Goal: Information Seeking & Learning: Learn about a topic

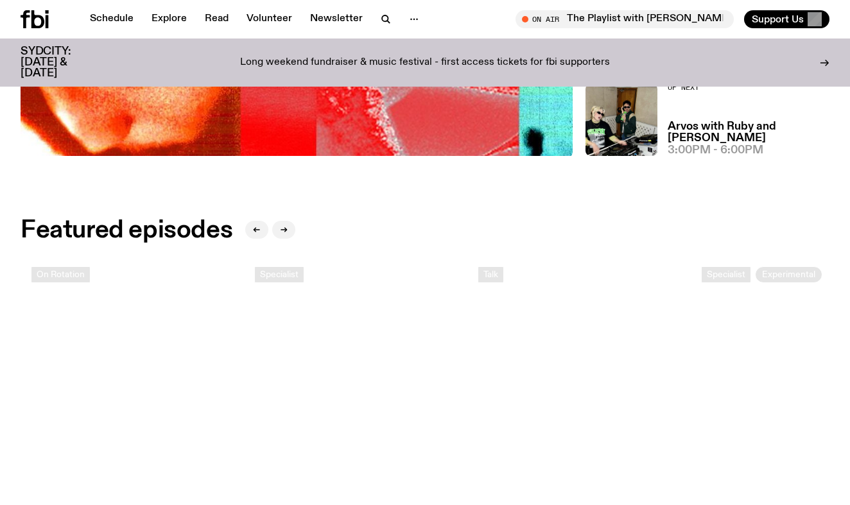
scroll to position [437, 0]
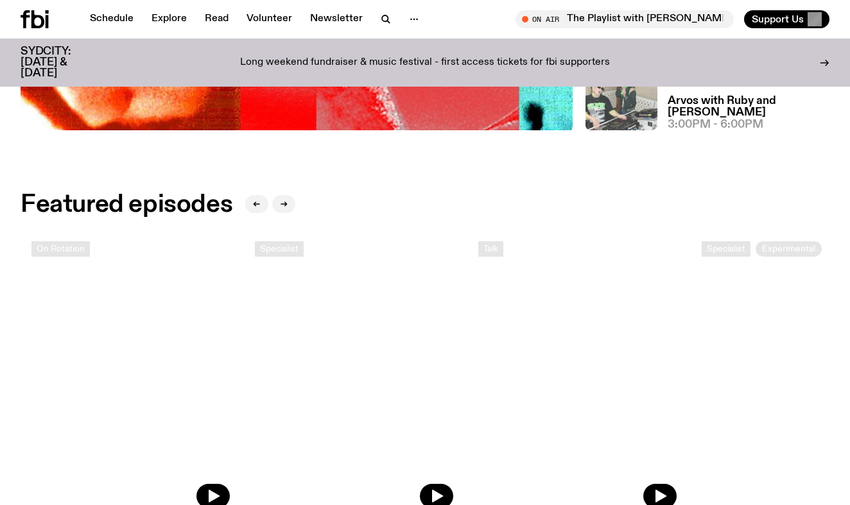
click at [605, 113] on img at bounding box center [622, 94] width 72 height 72
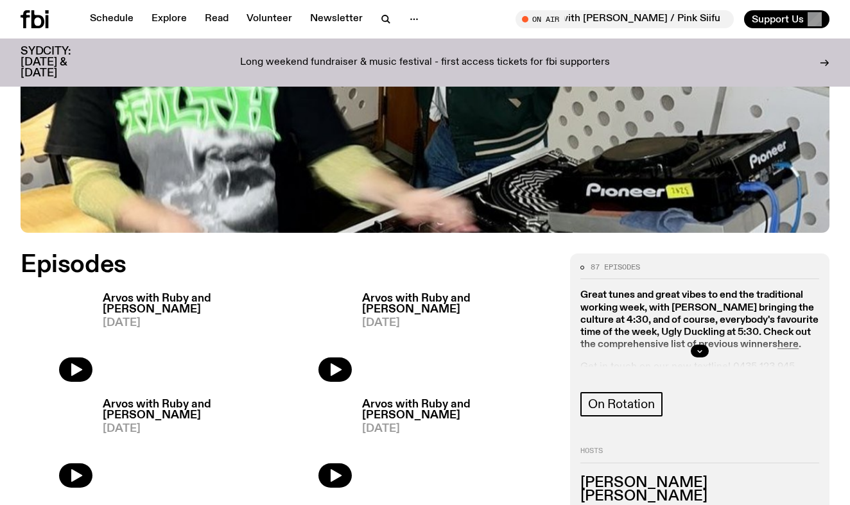
scroll to position [488, 0]
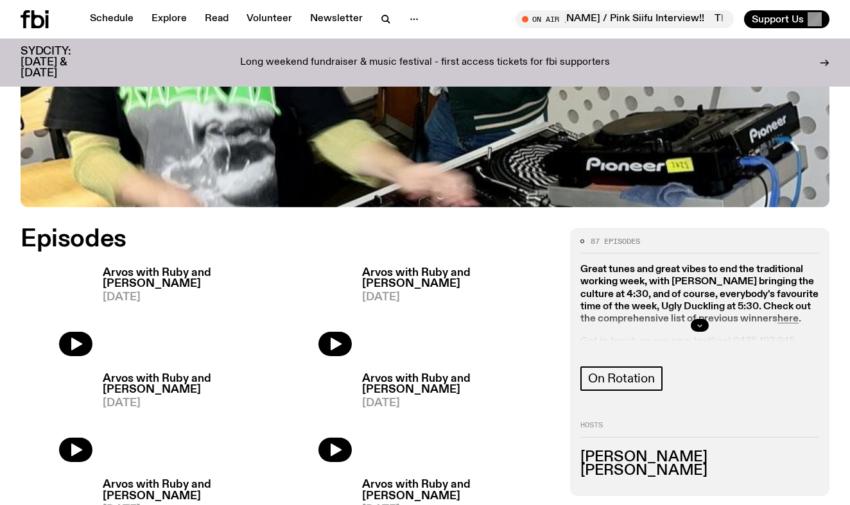
click at [699, 319] on button "button" at bounding box center [700, 325] width 18 height 13
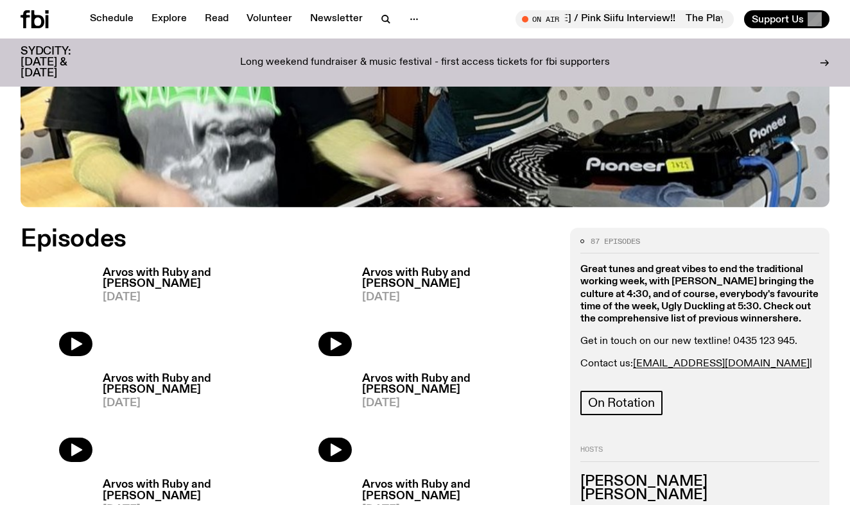
click at [792, 314] on strong "here" at bounding box center [788, 319] width 21 height 10
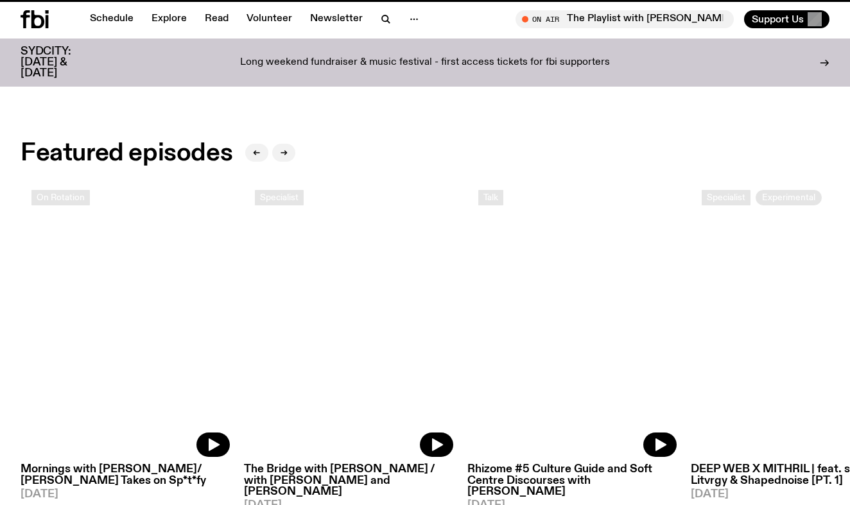
scroll to position [437, 0]
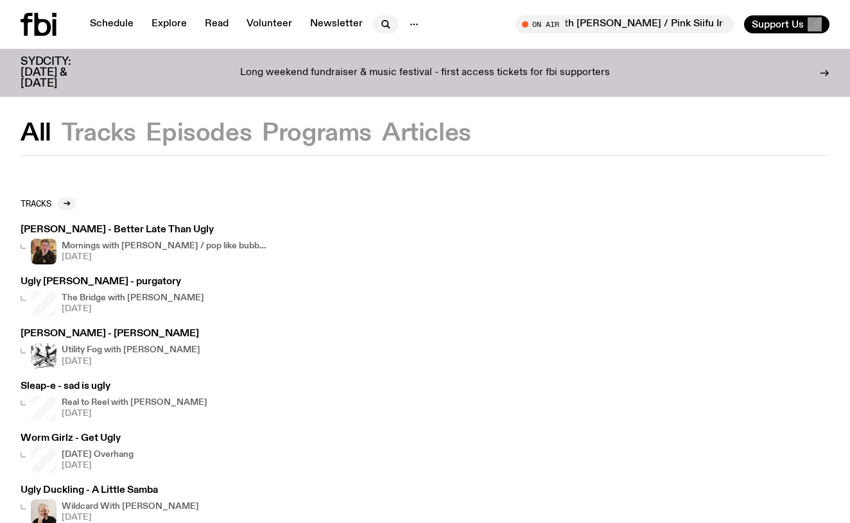
click at [381, 25] on icon "button" at bounding box center [385, 24] width 15 height 15
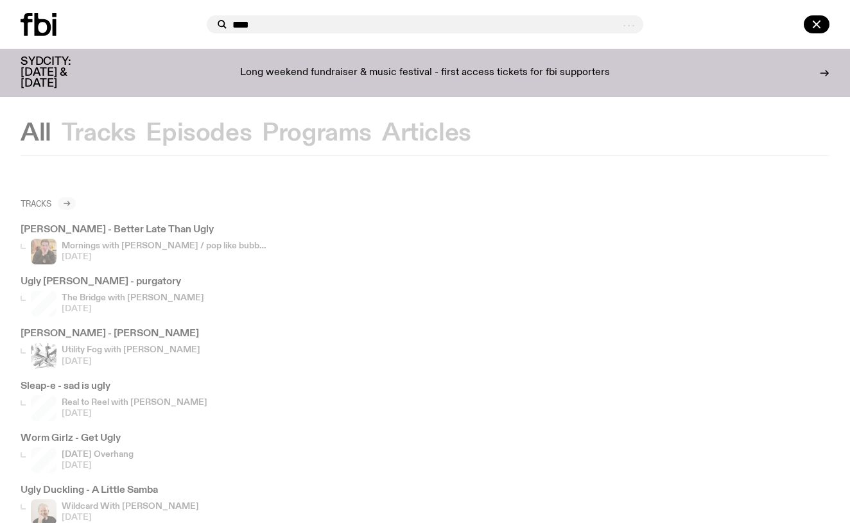
type input "****"
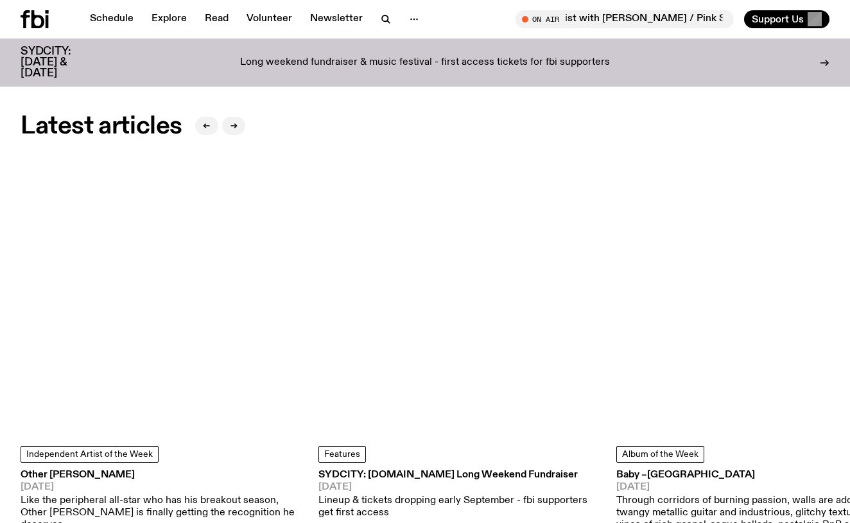
scroll to position [1490, 0]
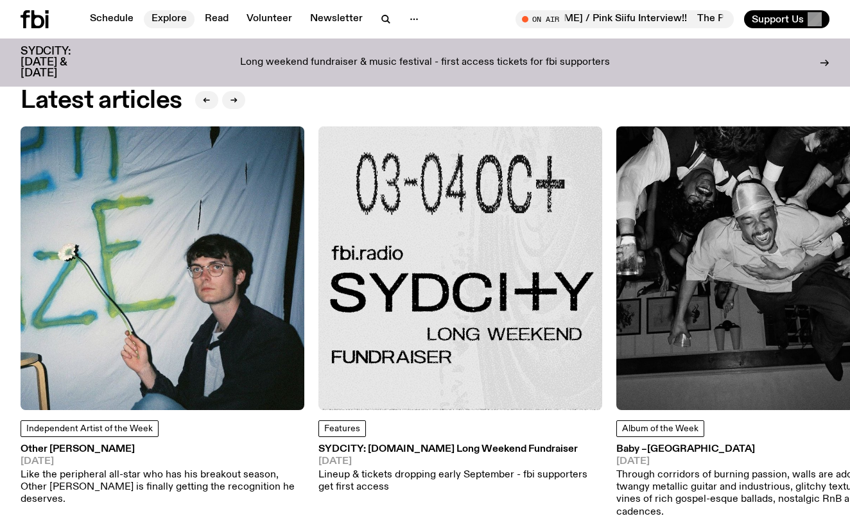
click at [159, 22] on link "Explore" at bounding box center [169, 19] width 51 height 18
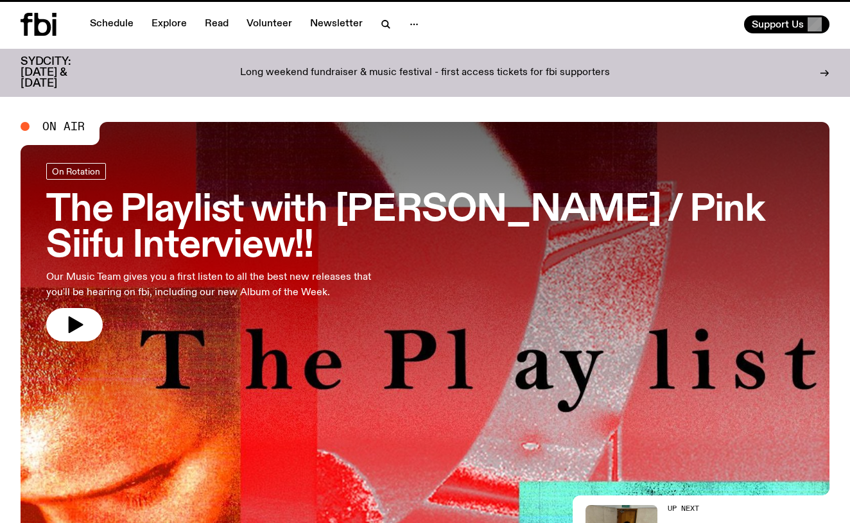
scroll to position [1490, 0]
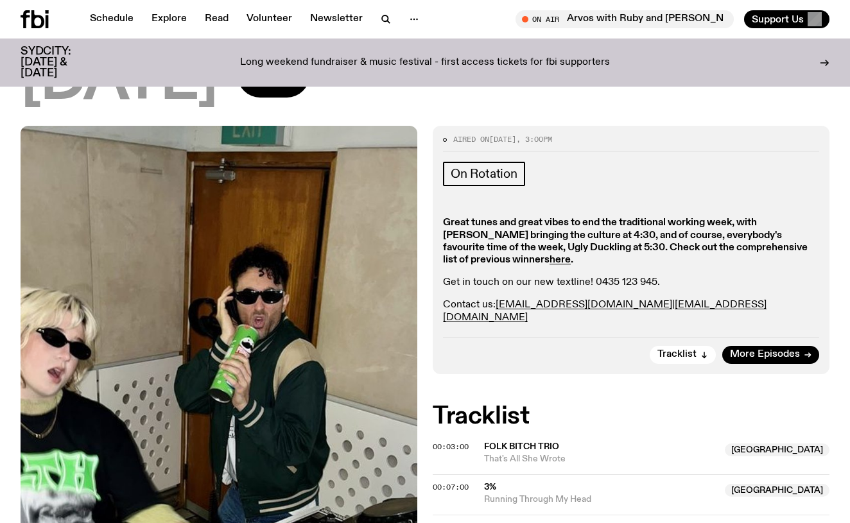
scroll to position [205, 0]
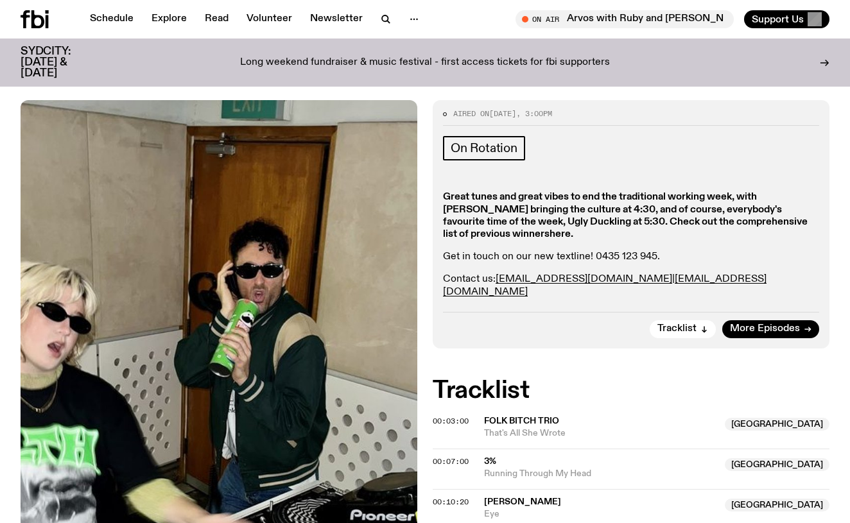
click at [550, 229] on strong "here" at bounding box center [560, 234] width 21 height 10
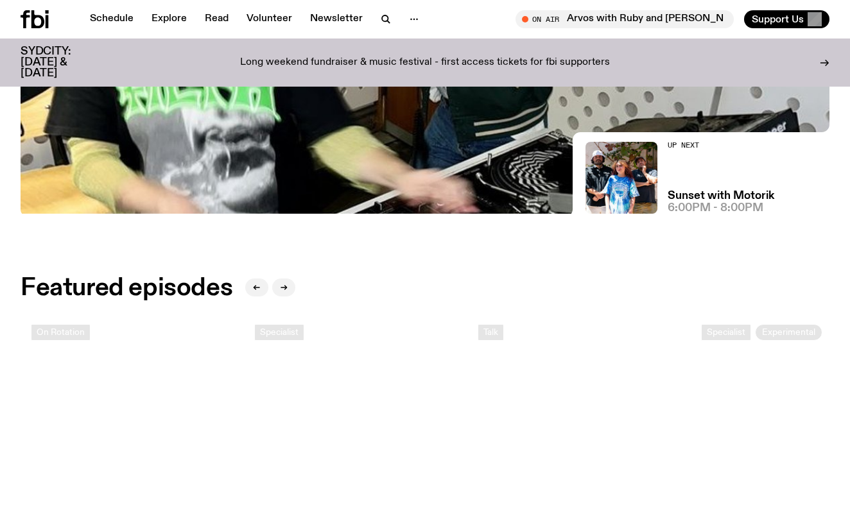
scroll to position [360, 0]
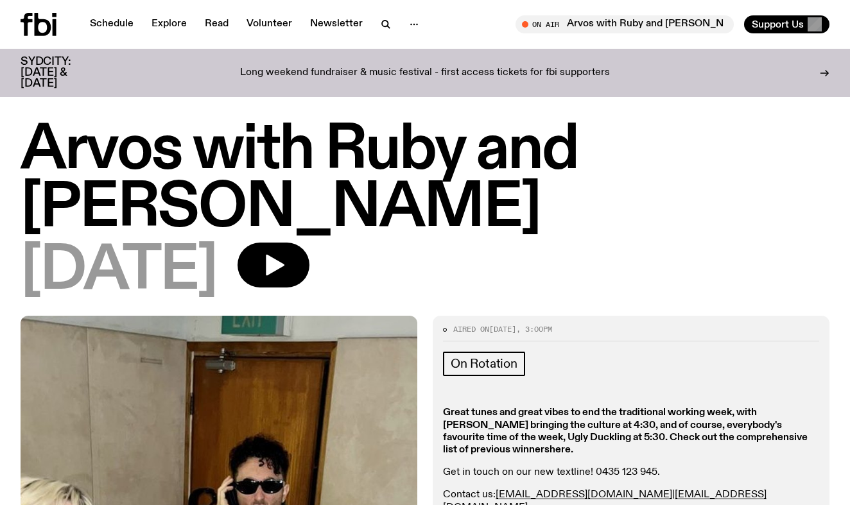
click at [550, 445] on strong "here" at bounding box center [560, 450] width 21 height 10
